Goal: Task Accomplishment & Management: Use online tool/utility

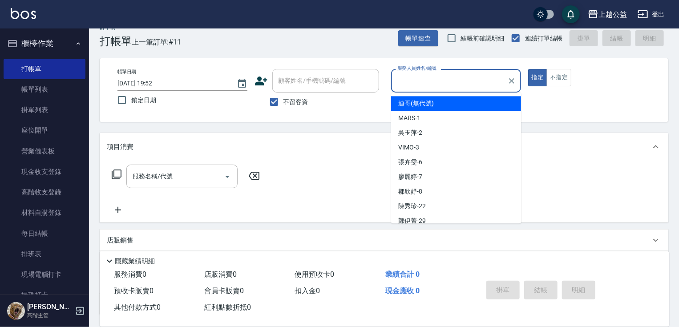
click at [593, 140] on div "項目消費" at bounding box center [384, 147] width 569 height 28
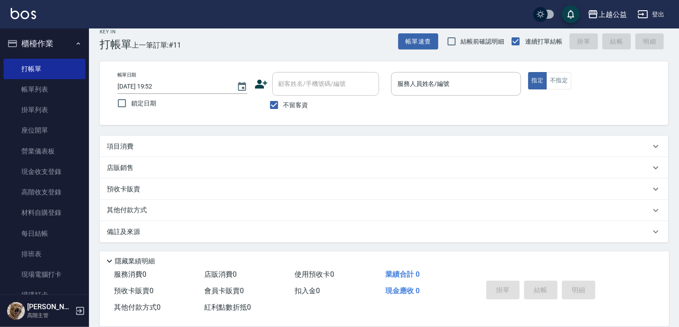
scroll to position [10, 0]
click at [486, 86] on input "服務人員姓名/編號" at bounding box center [456, 84] width 122 height 16
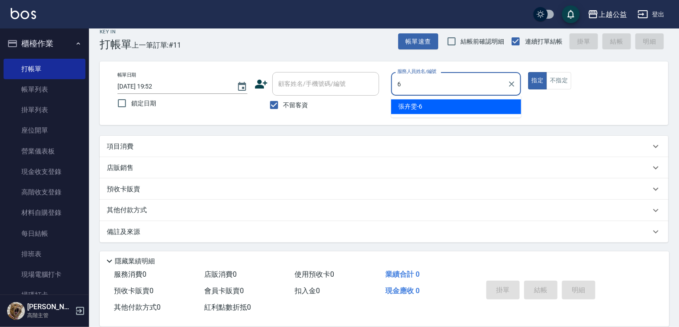
type input "[PERSON_NAME]-6"
type button "true"
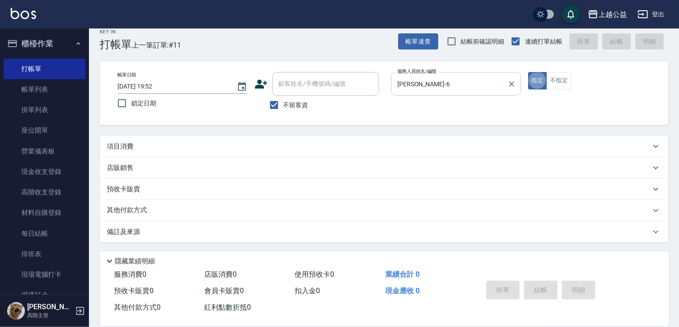
click at [528, 72] on button "指定" at bounding box center [537, 80] width 19 height 17
click at [138, 157] on div "店販銷售" at bounding box center [384, 167] width 569 height 21
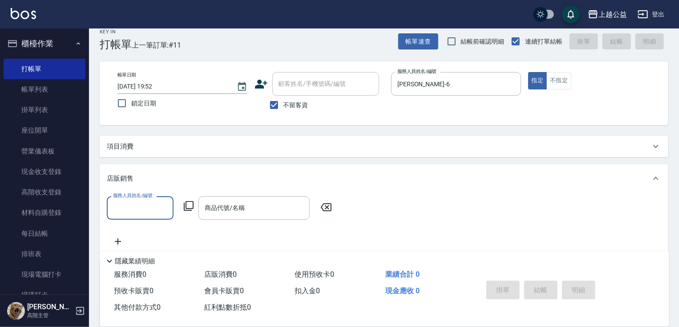
scroll to position [0, 0]
type input "520"
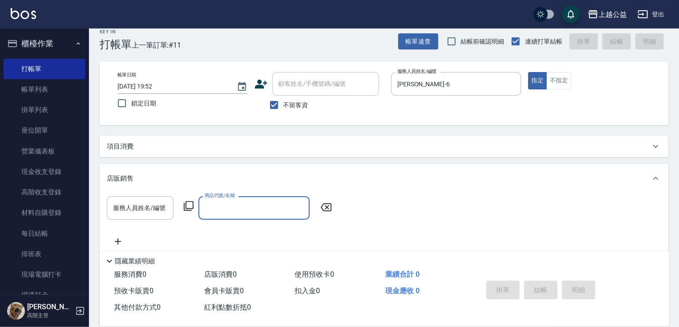
click at [148, 140] on div "項目消費" at bounding box center [384, 146] width 569 height 21
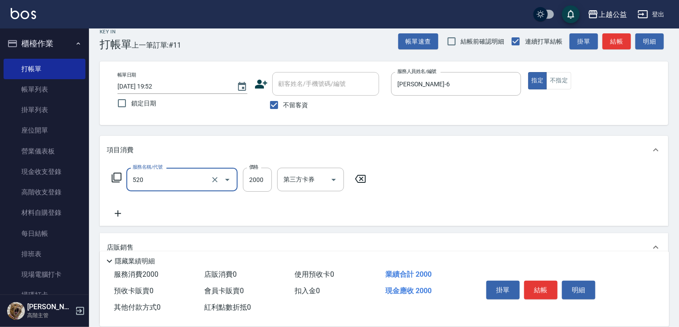
type input "繽紛染髮(520)"
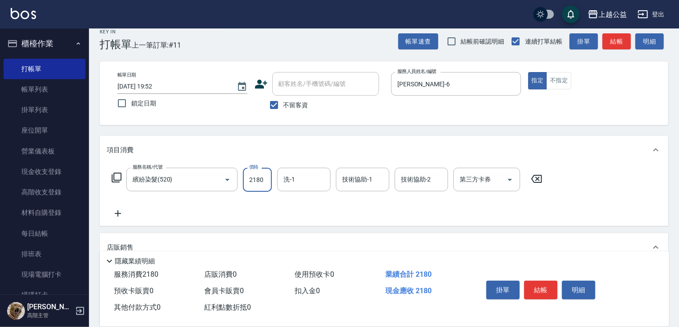
type input "2180"
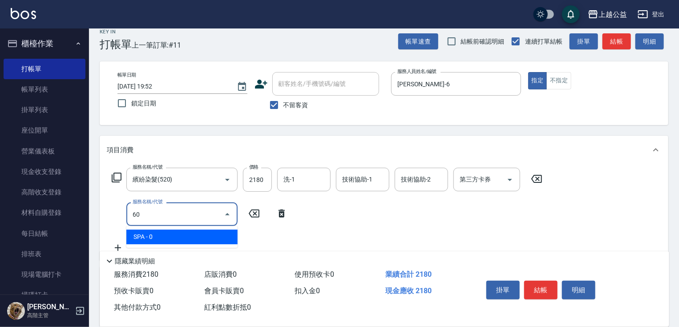
type input "6"
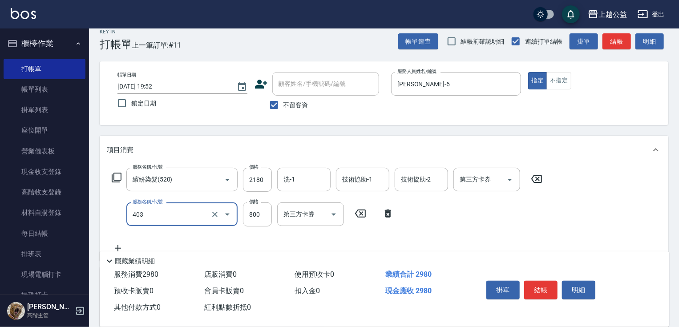
type input "天天護髮(403)"
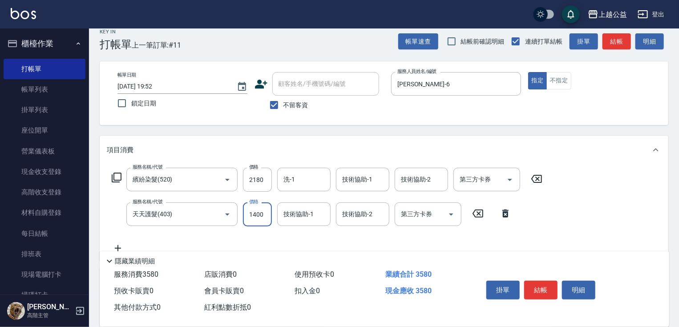
type input "1400"
type input "[PERSON_NAME]-32"
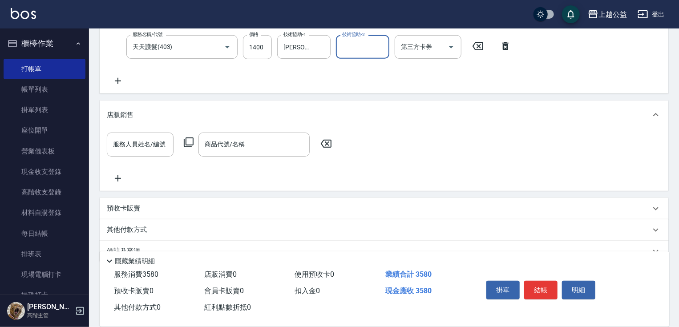
scroll to position [183, 0]
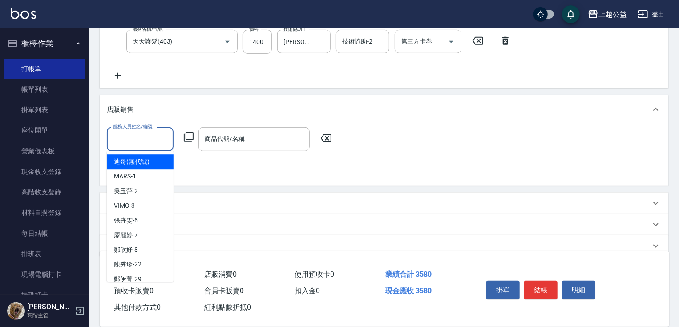
drag, startPoint x: 154, startPoint y: 133, endPoint x: 166, endPoint y: 131, distance: 11.7
click at [154, 134] on div "服務人員姓名/編號 服務人員姓名/編號" at bounding box center [140, 139] width 67 height 24
type input "[PERSON_NAME]-6"
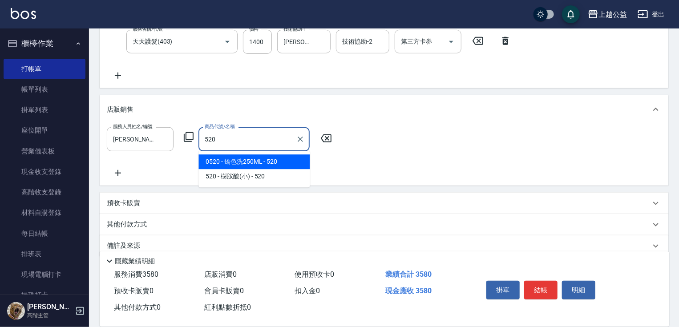
type input "矯色洗250ML"
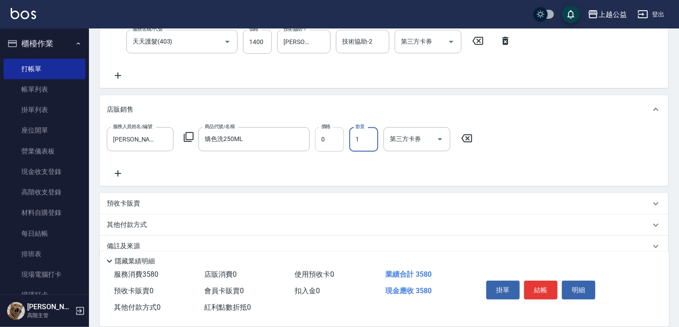
drag, startPoint x: 328, startPoint y: 137, endPoint x: 333, endPoint y: 134, distance: 5.6
click at [328, 135] on input "0" at bounding box center [329, 139] width 29 height 24
type input "520"
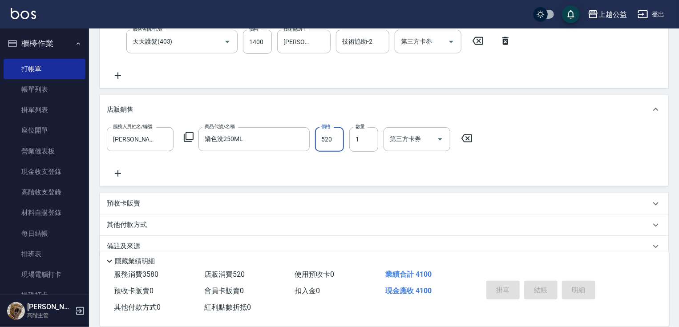
type input "[DATE] 21:11"
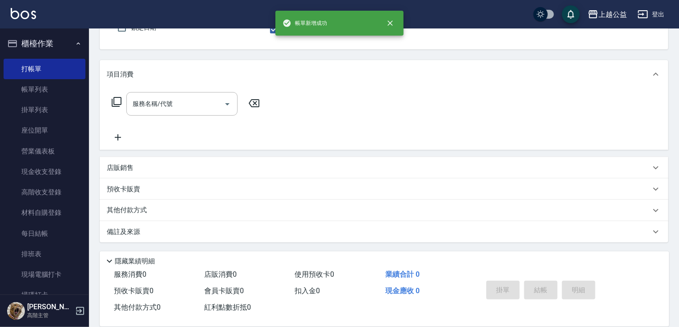
scroll to position [0, 0]
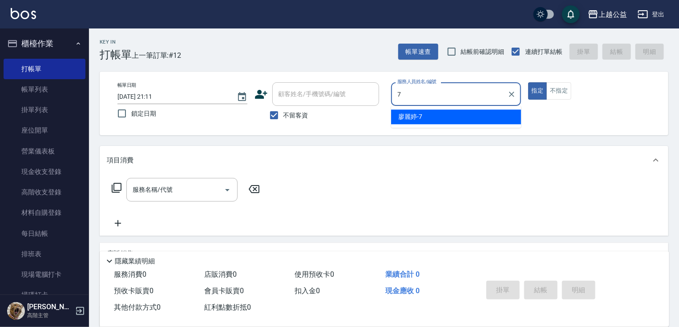
type input "[PERSON_NAME]-7"
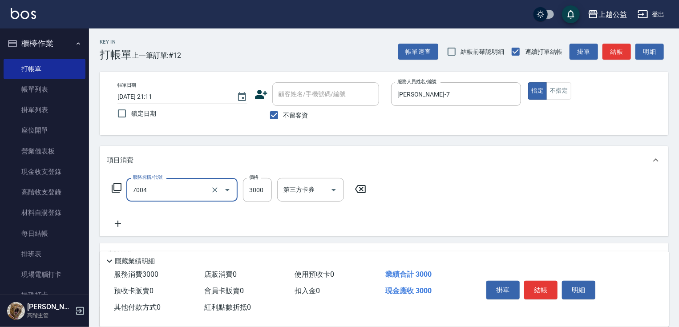
type input "重整3包(7004)"
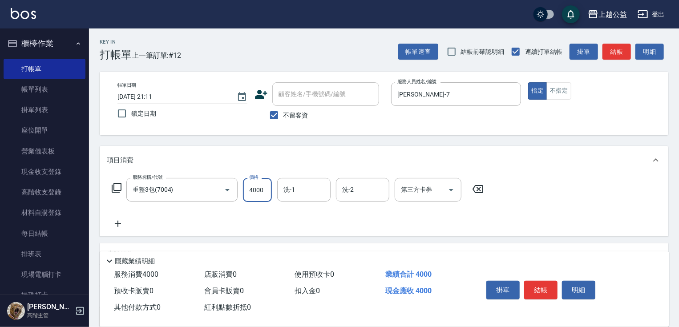
type input "4000"
type input "[PERSON_NAME]-32"
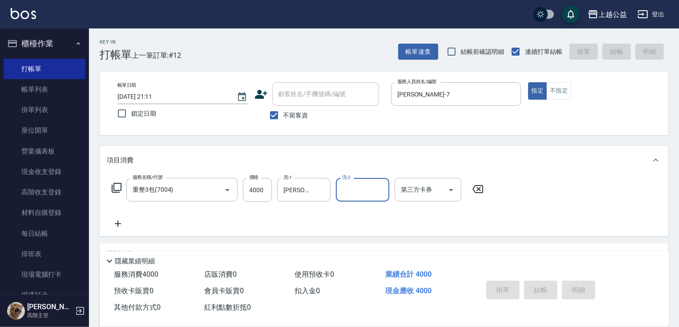
type input "[DATE] 21:19"
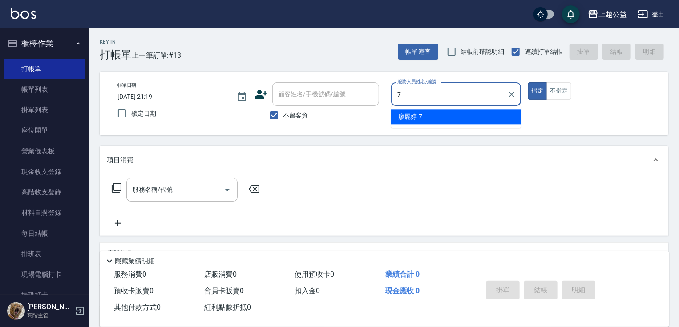
type input "[PERSON_NAME]-7"
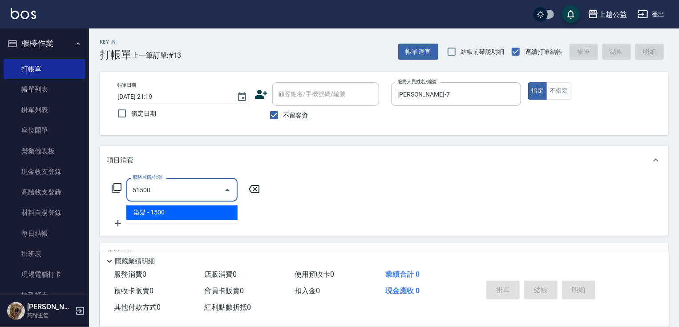
type input "染髮(51500)"
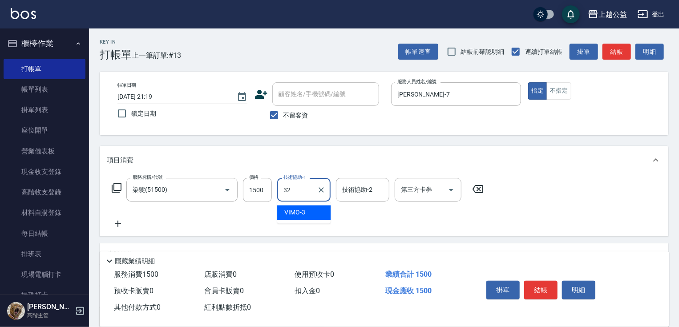
type input "[PERSON_NAME]-32"
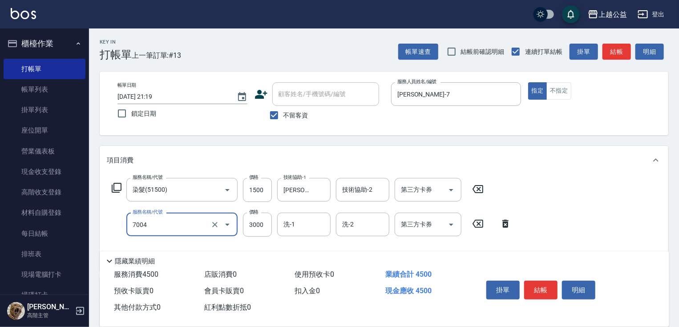
type input "重整3包(7004)"
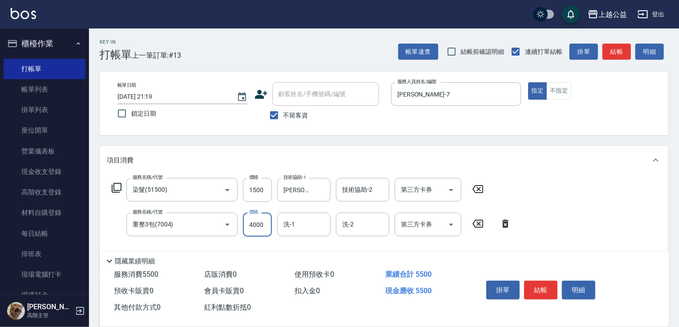
type input "4000"
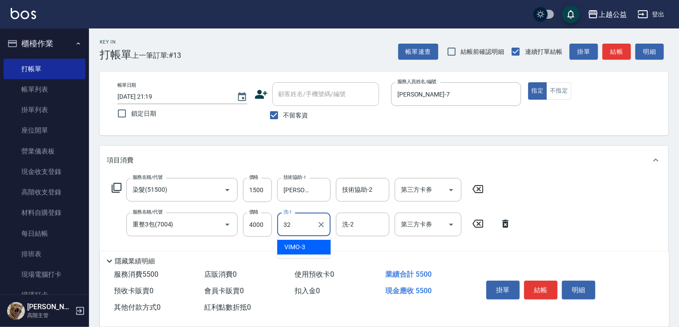
type input "[PERSON_NAME]-32"
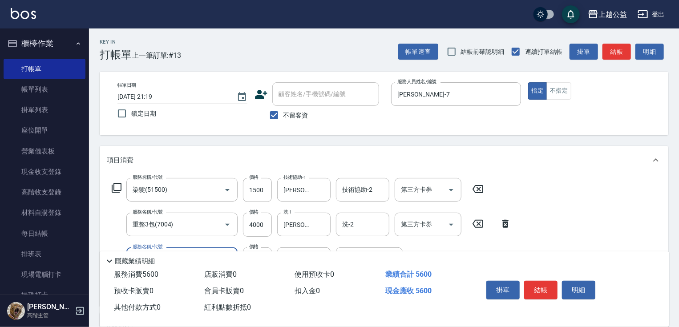
type input "精油長髮(608)"
type input "[PERSON_NAME]-32"
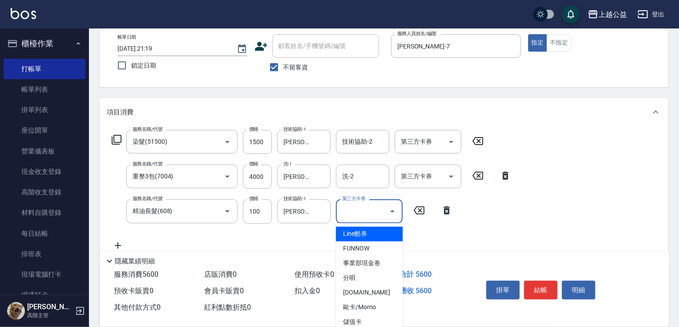
scroll to position [56, 0]
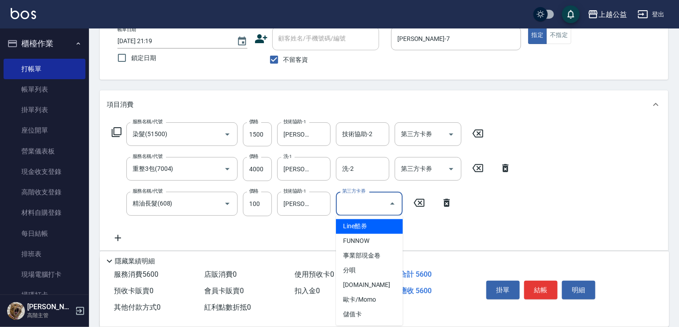
click at [647, 108] on div "項目消費" at bounding box center [379, 104] width 544 height 9
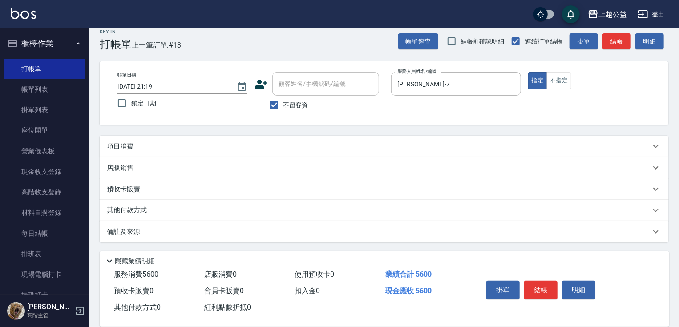
scroll to position [0, 0]
click at [627, 148] on div "項目消費" at bounding box center [379, 146] width 544 height 9
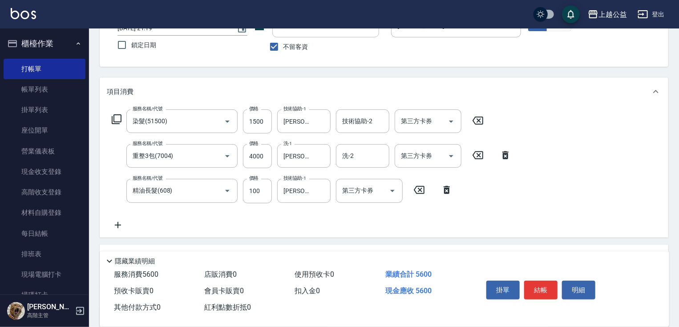
scroll to position [75, 0]
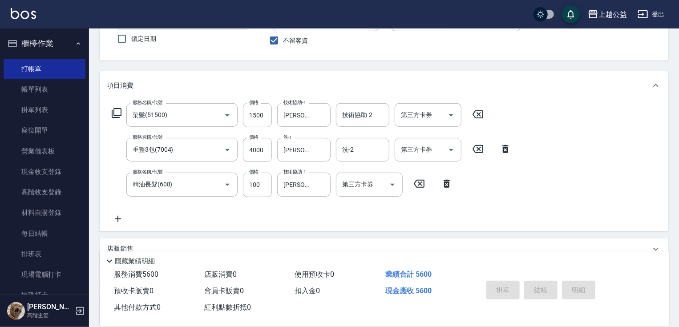
type input "[DATE] 21:23"
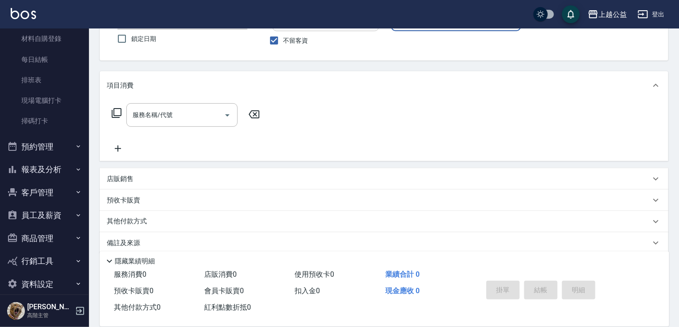
scroll to position [171, 0]
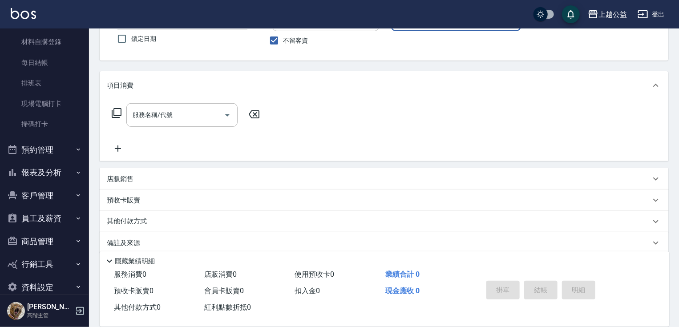
click at [75, 169] on icon "button" at bounding box center [78, 172] width 7 height 7
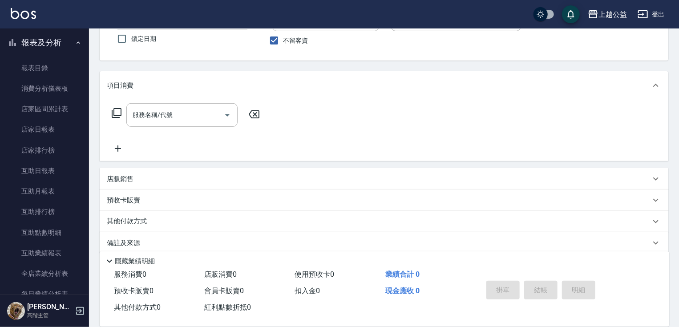
scroll to position [317, 0]
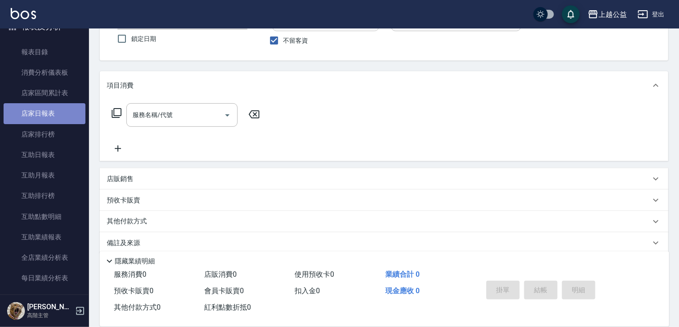
click at [53, 116] on link "店家日報表" at bounding box center [45, 113] width 82 height 20
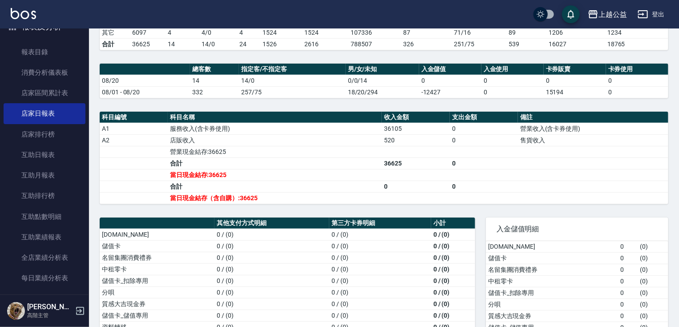
scroll to position [292, 0]
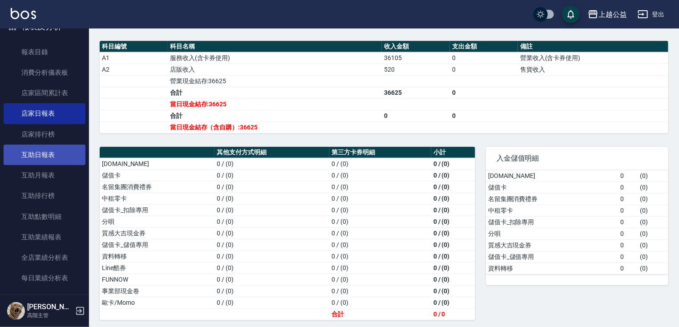
click at [17, 154] on link "互助日報表" at bounding box center [45, 155] width 82 height 20
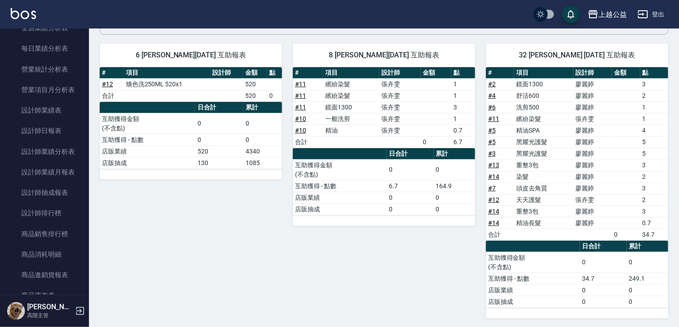
scroll to position [549, 0]
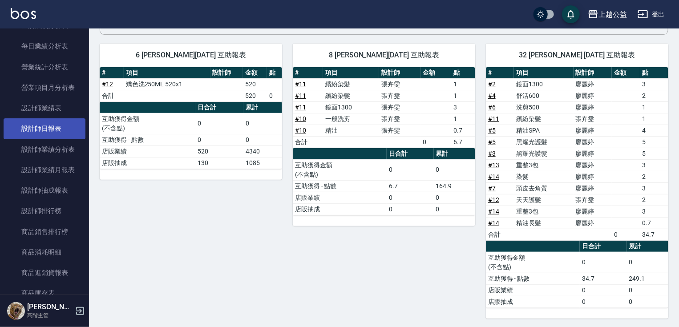
click at [50, 130] on link "設計師日報表" at bounding box center [45, 128] width 82 height 20
